Goal: Task Accomplishment & Management: Use online tool/utility

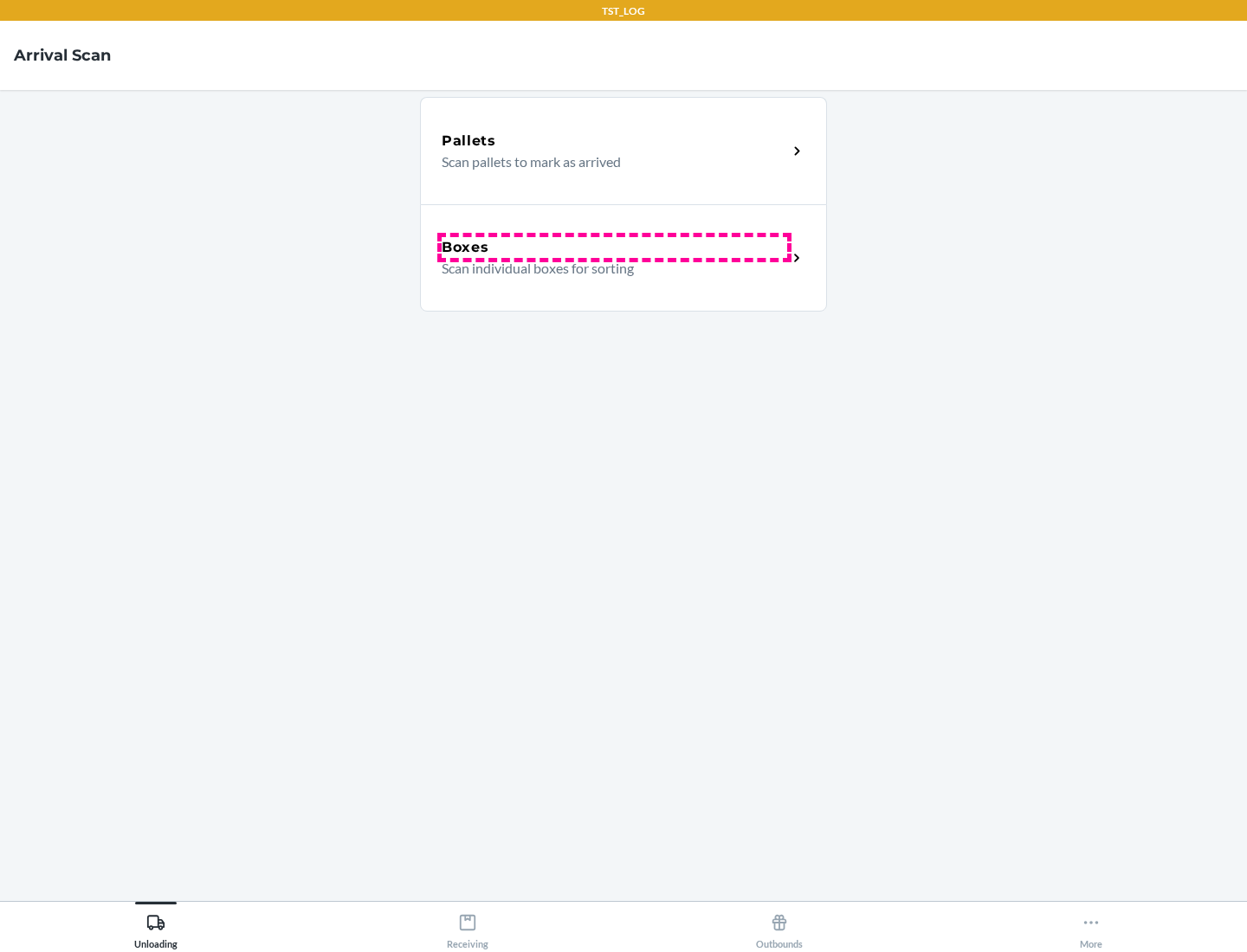
click at [614, 247] on div "Boxes" at bounding box center [614, 247] width 346 height 21
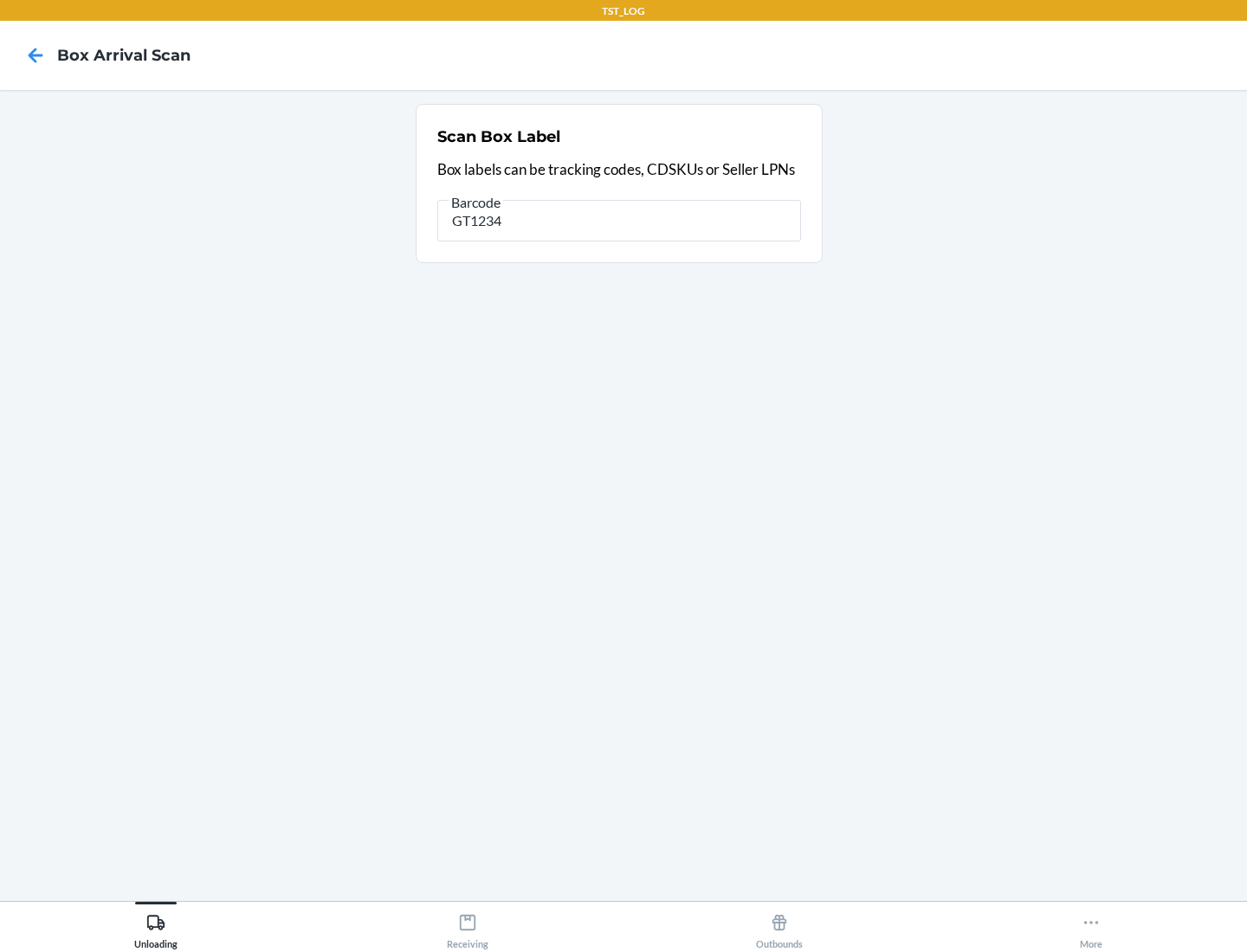
type input "GT1234"
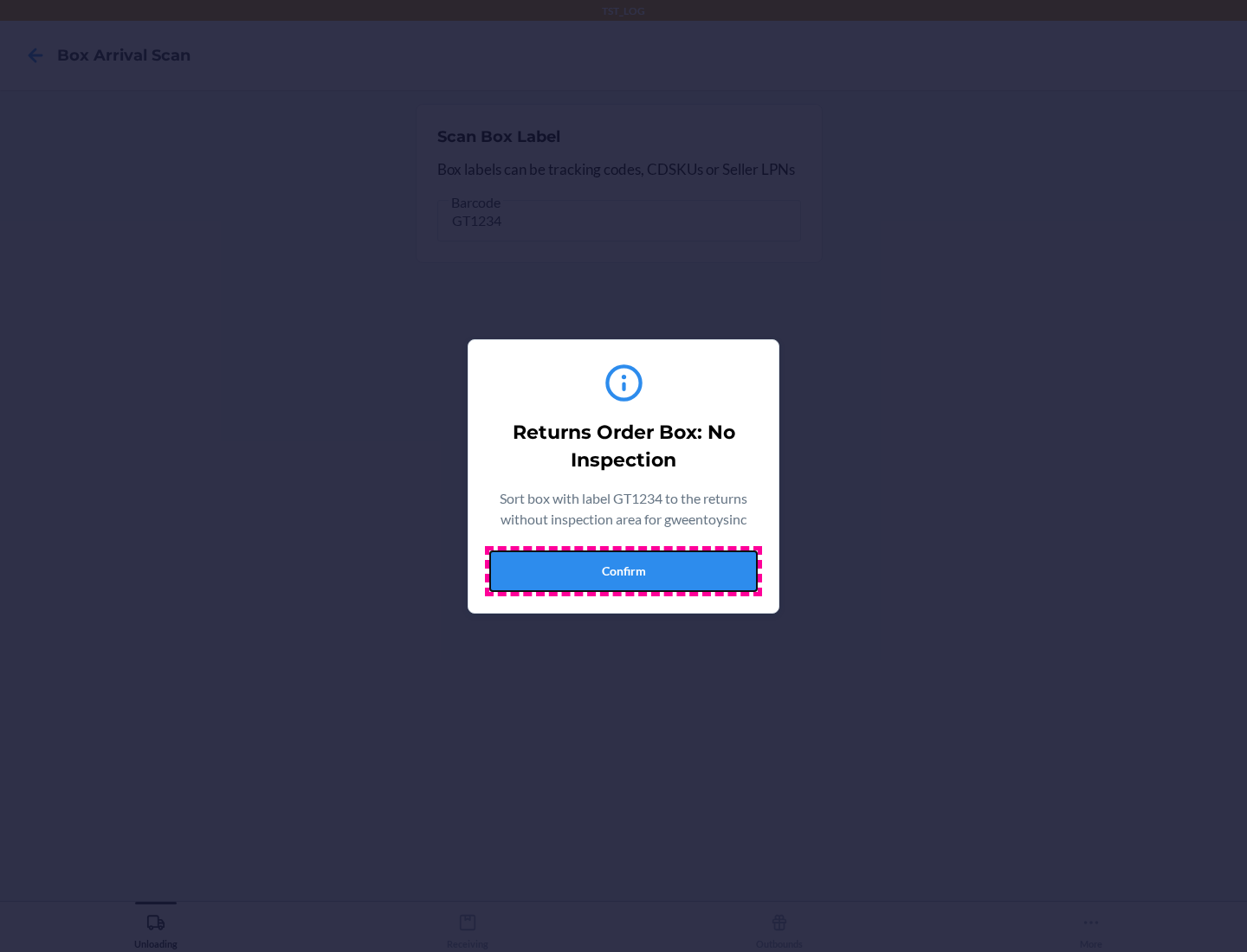
click at [623, 570] on button "Confirm" at bounding box center [623, 571] width 269 height 41
